Goal: Complete application form

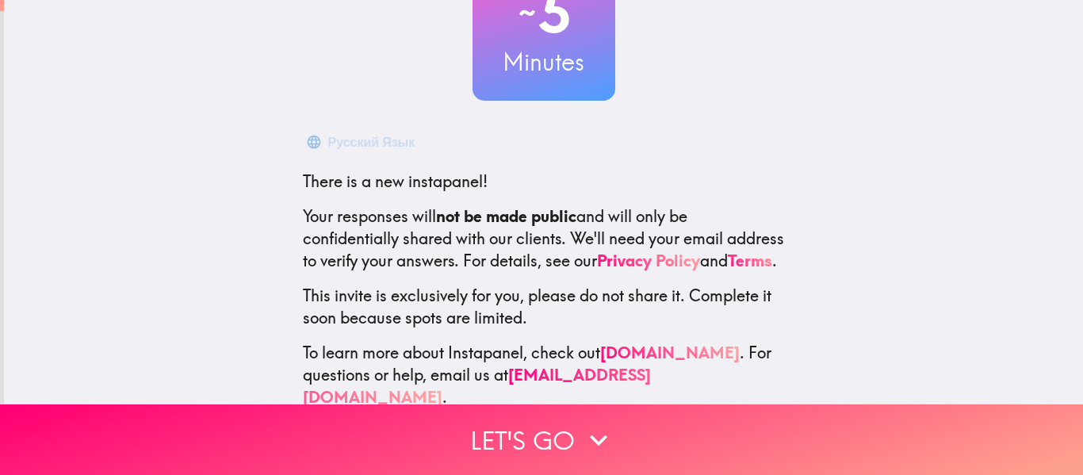
scroll to position [185, 0]
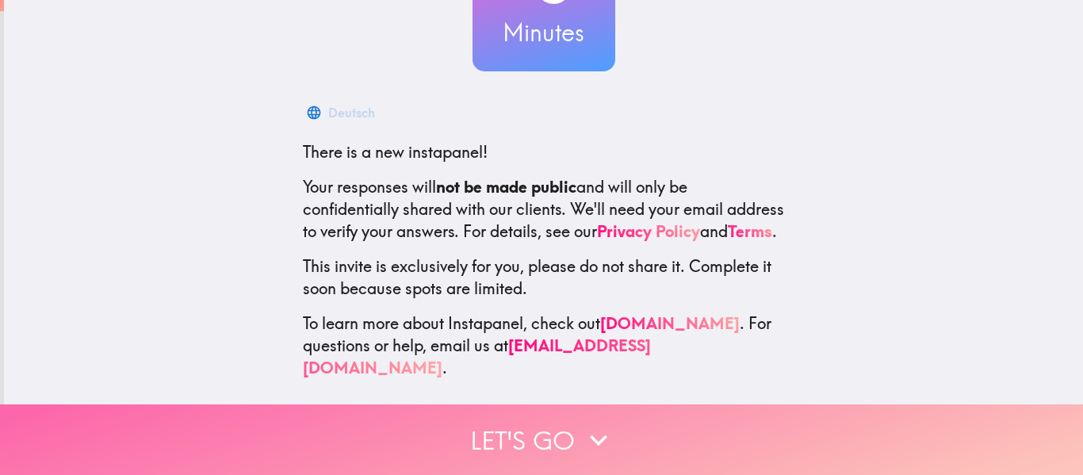
click at [595, 422] on icon "button" at bounding box center [598, 439] width 35 height 35
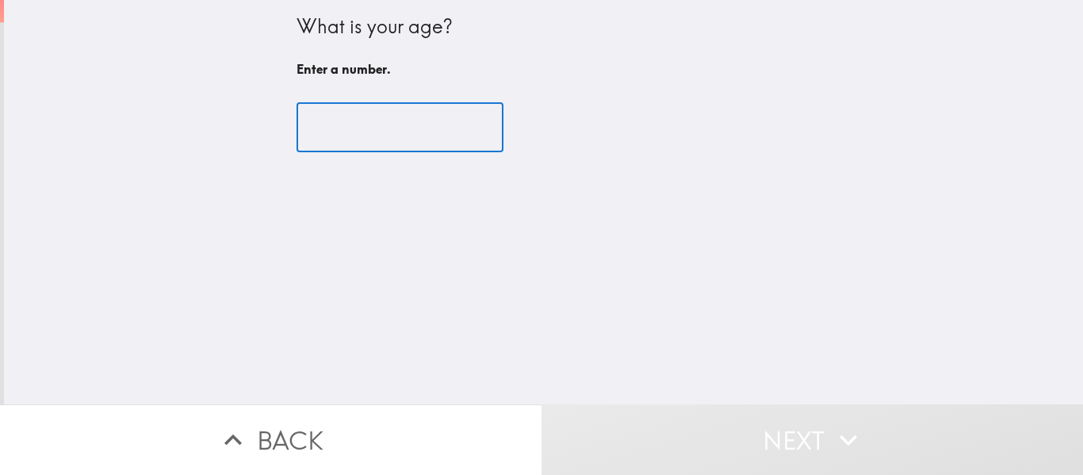
click at [358, 123] on input "number" at bounding box center [399, 127] width 207 height 49
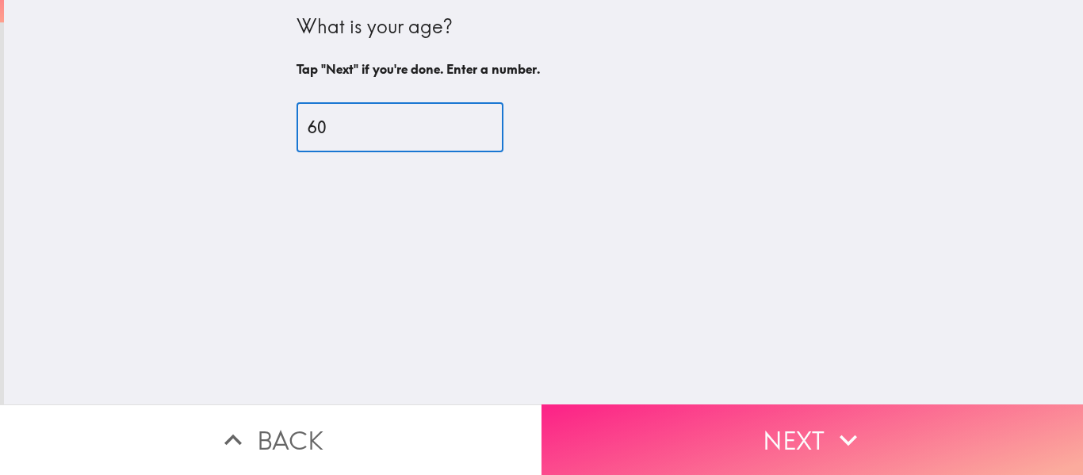
type input "60"
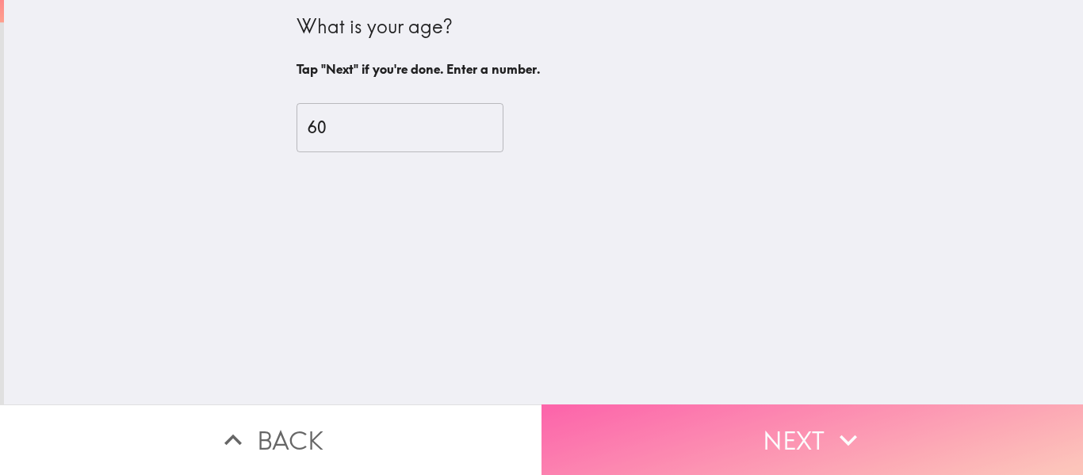
click at [801, 431] on button "Next" at bounding box center [811, 439] width 541 height 71
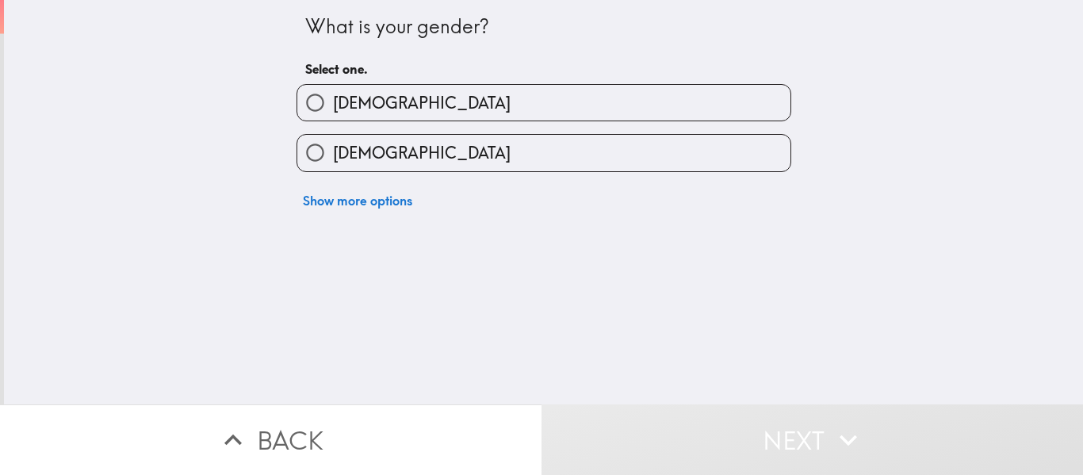
click at [306, 148] on input "[DEMOGRAPHIC_DATA]" at bounding box center [315, 153] width 36 height 36
radio input "true"
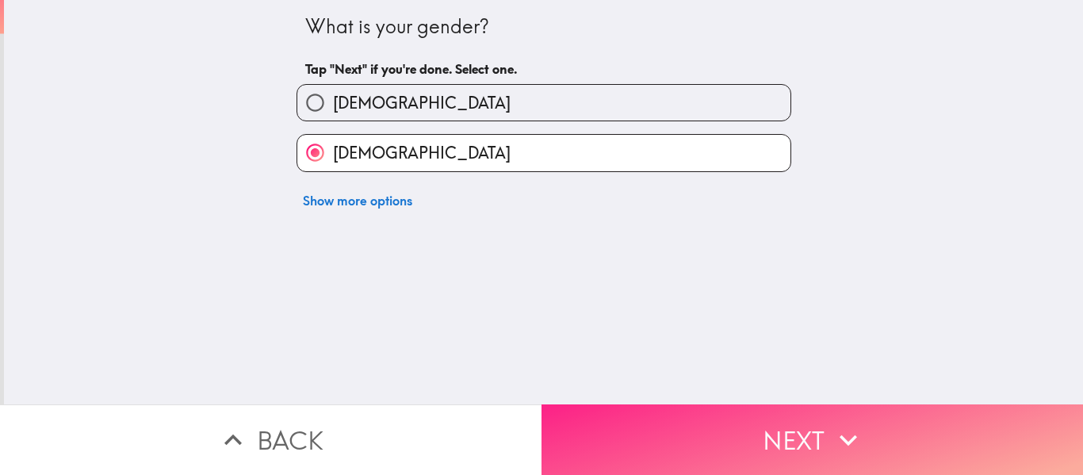
click at [776, 430] on button "Next" at bounding box center [811, 439] width 541 height 71
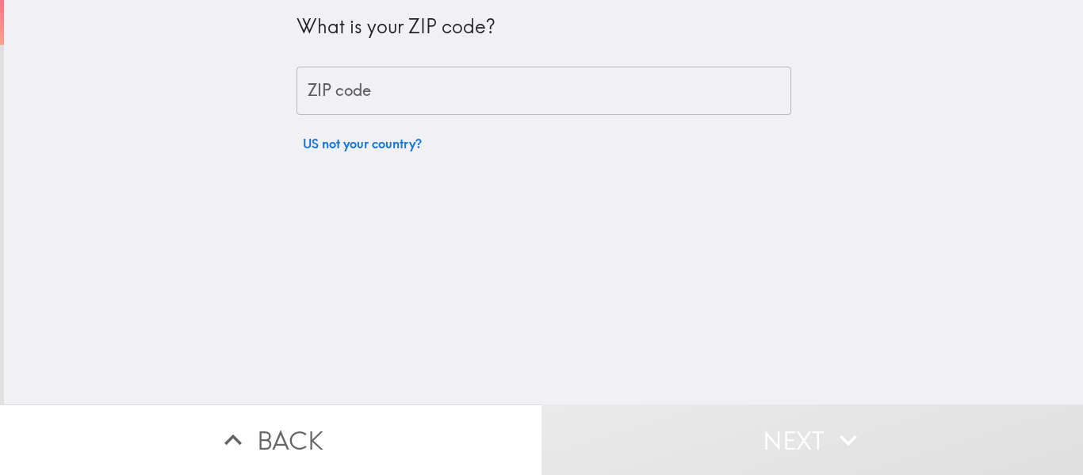
click at [318, 86] on input "ZIP code" at bounding box center [543, 91] width 495 height 49
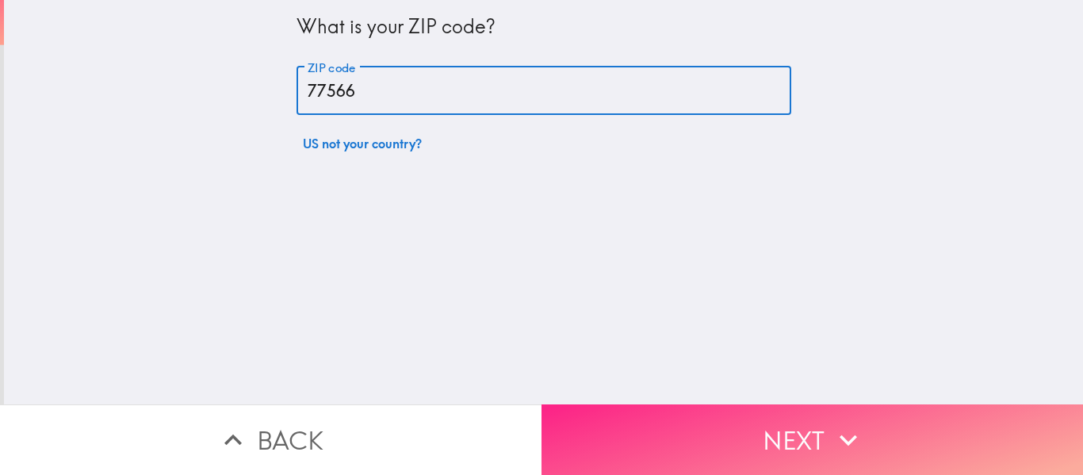
type input "77566"
click at [790, 434] on button "Next" at bounding box center [811, 439] width 541 height 71
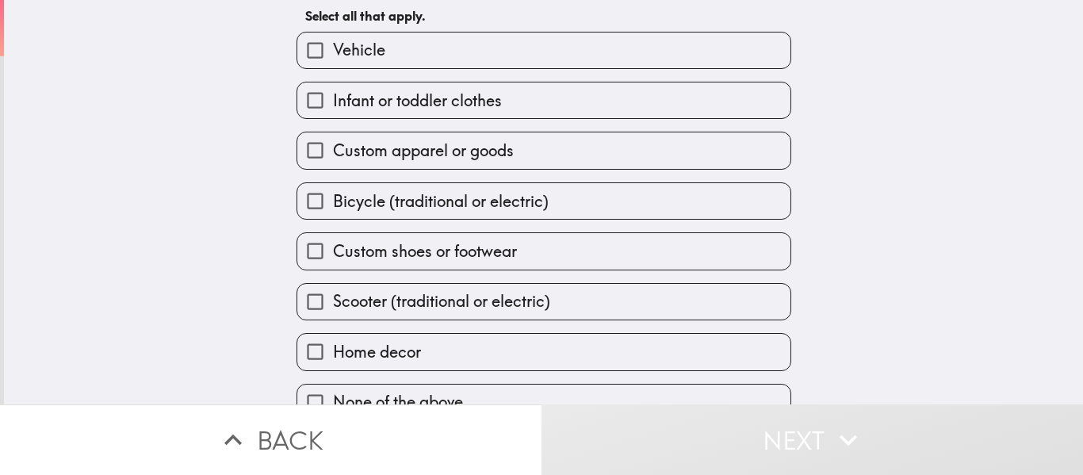
scroll to position [108, 0]
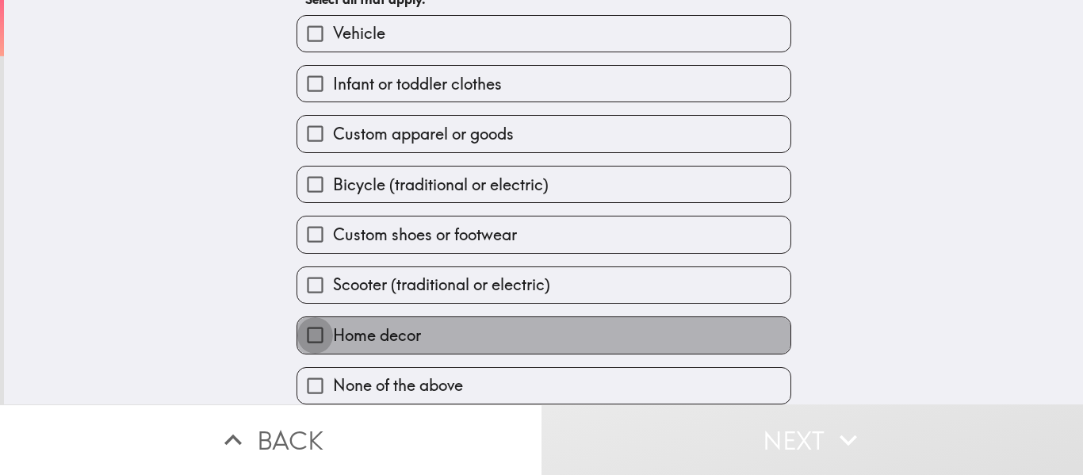
click at [306, 318] on input "Home decor" at bounding box center [315, 335] width 36 height 36
checkbox input "true"
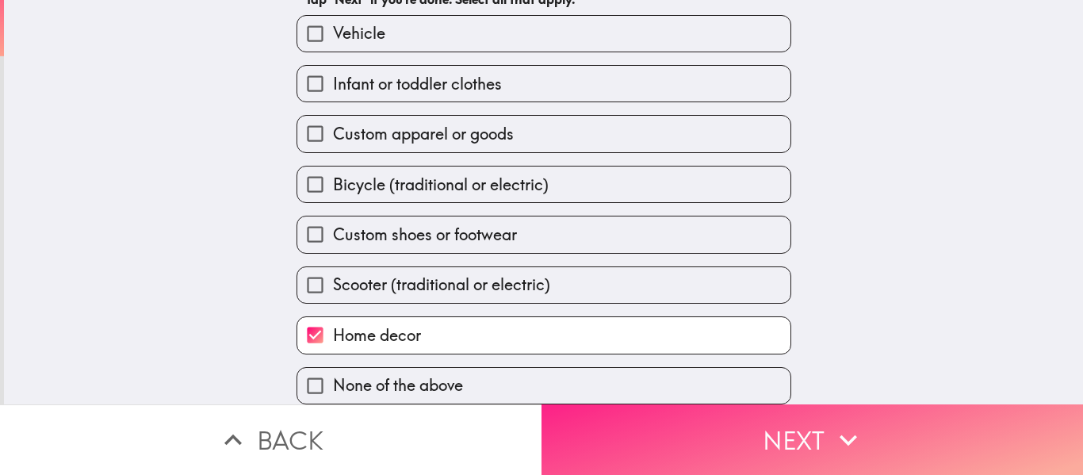
click at [792, 431] on button "Next" at bounding box center [811, 439] width 541 height 71
